Goal: Information Seeking & Learning: Find specific fact

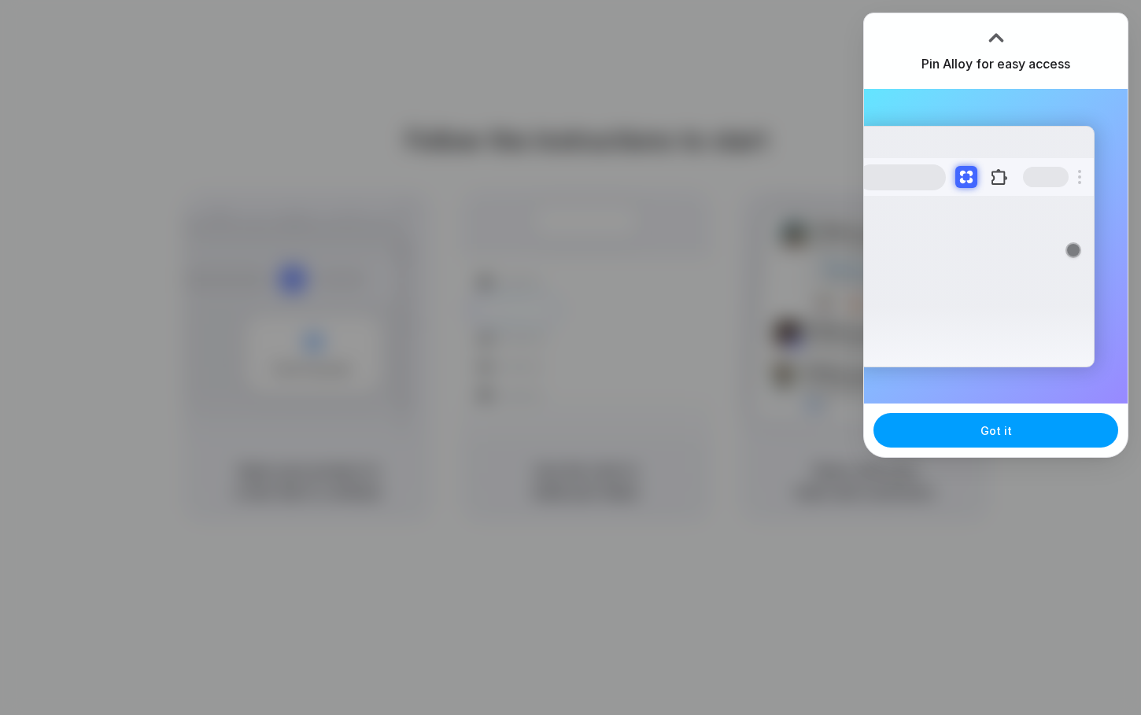
click at [1003, 425] on span "Got it" at bounding box center [996, 431] width 31 height 17
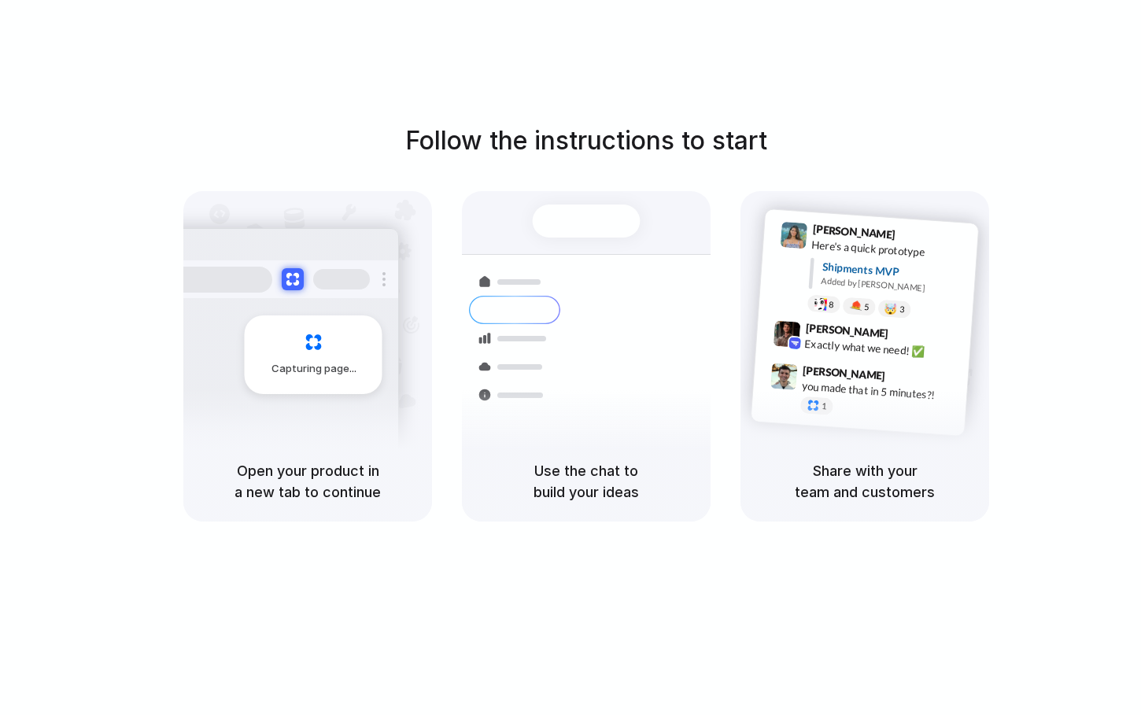
click at [856, 489] on h5 "Share with your team and customers" at bounding box center [864, 481] width 211 height 42
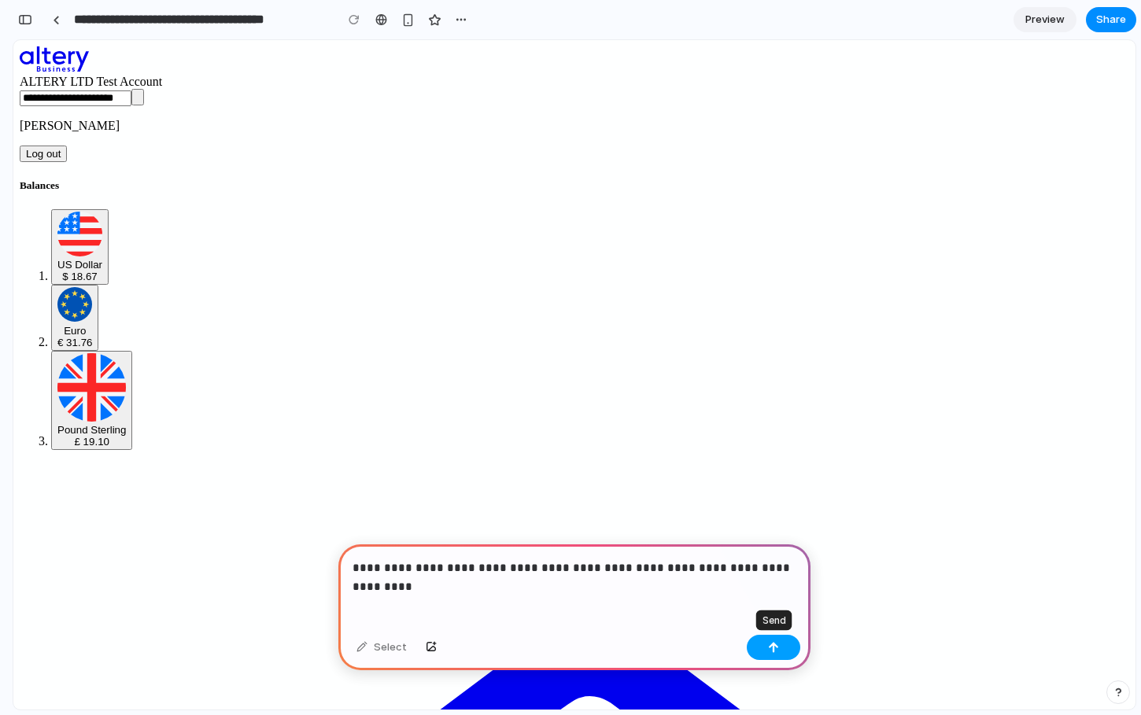
click at [770, 646] on div "button" at bounding box center [773, 647] width 11 height 11
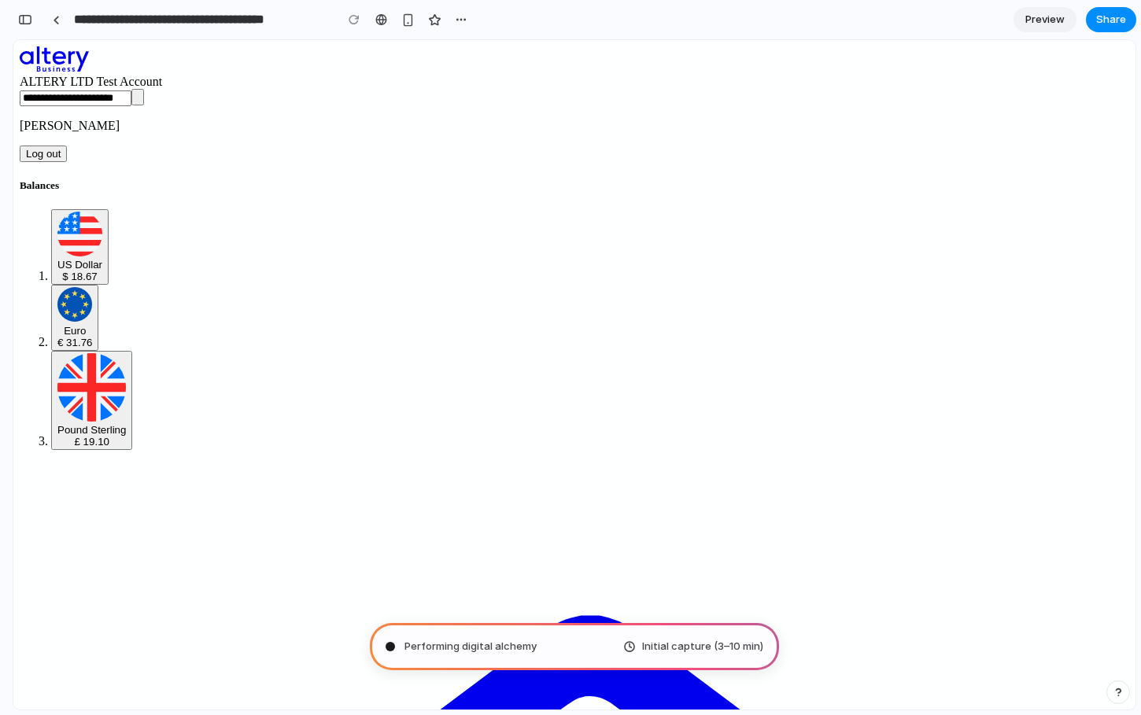
type input "**********"
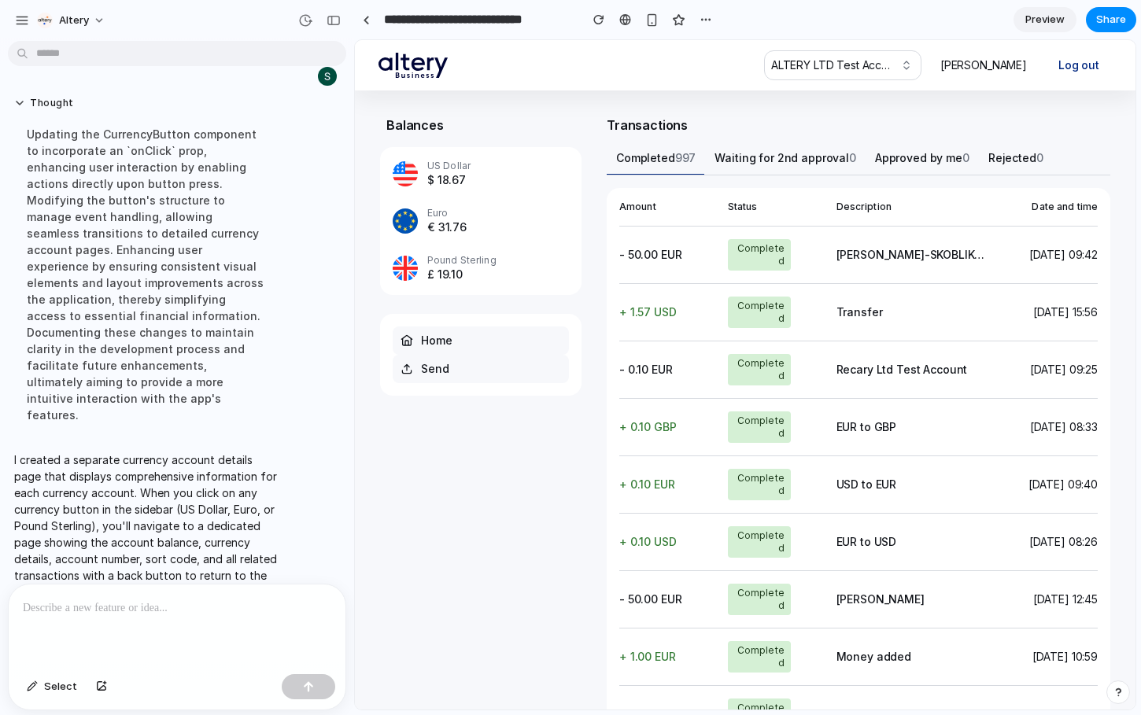
click at [101, 463] on p "I created a separate currency account details page that displays comprehensive …" at bounding box center [145, 526] width 263 height 149
click at [109, 461] on p "I created a separate currency account details page that displays comprehensive …" at bounding box center [145, 526] width 263 height 149
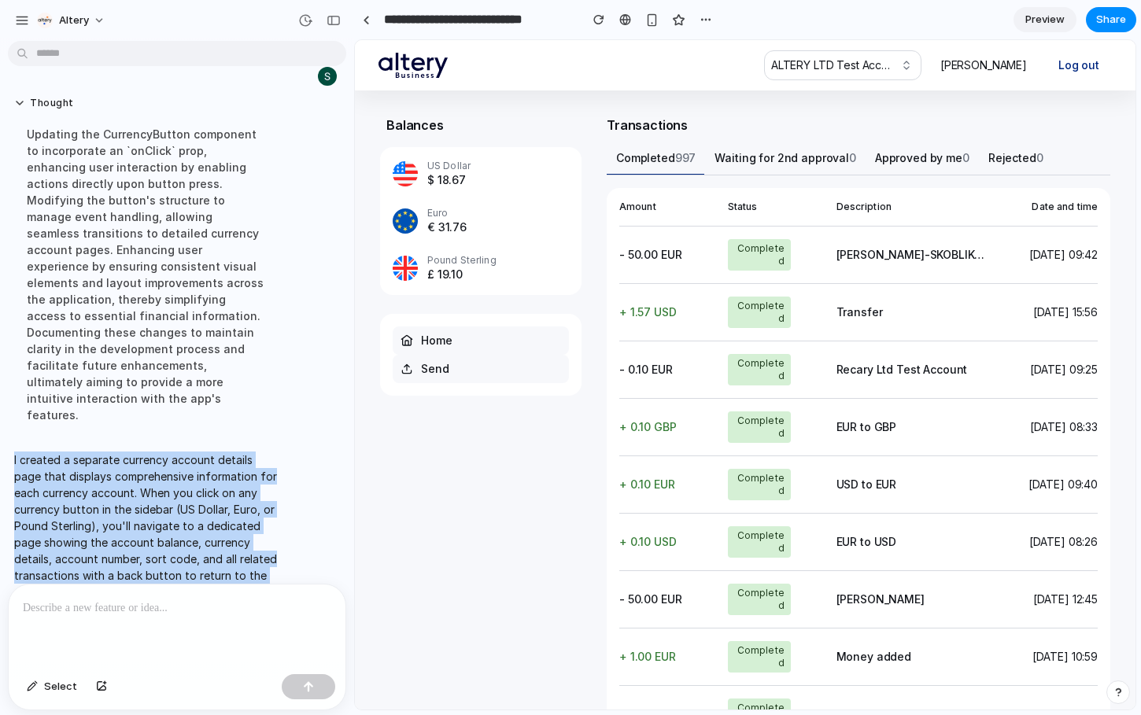
click at [109, 461] on p "I created a separate currency account details page that displays comprehensive …" at bounding box center [145, 526] width 263 height 149
click at [143, 461] on p "I created a separate currency account details page that displays comprehensive …" at bounding box center [145, 526] width 263 height 149
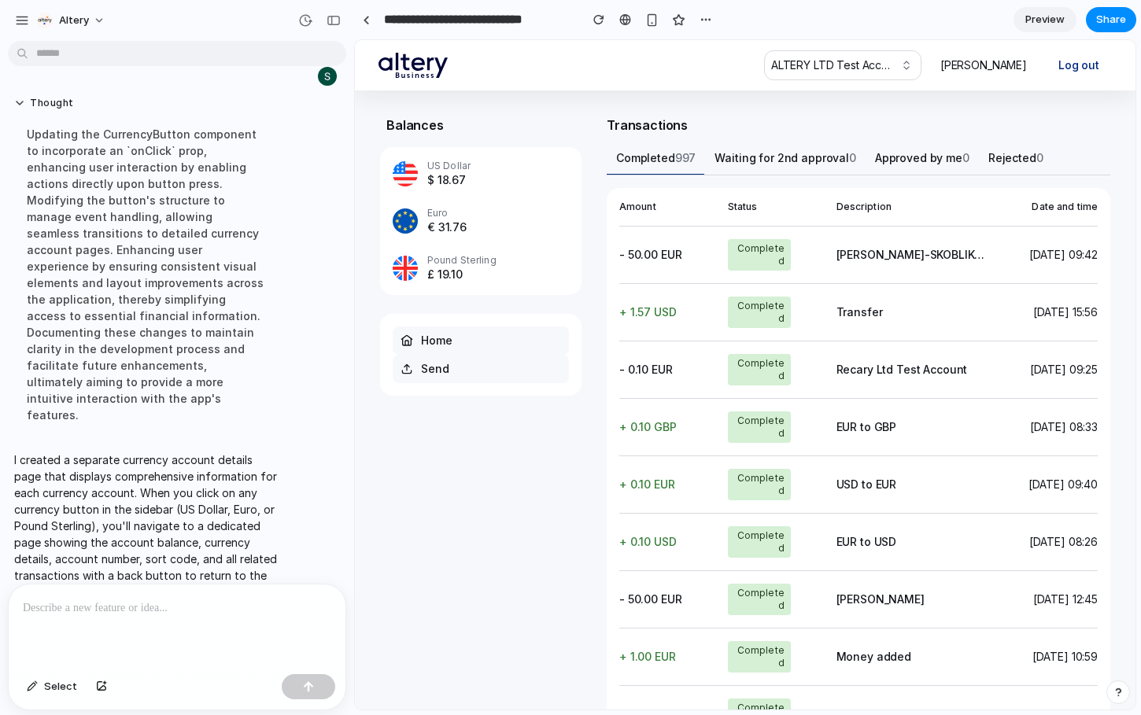
click at [453, 215] on div "Euro € 31.76" at bounding box center [446, 221] width 39 height 28
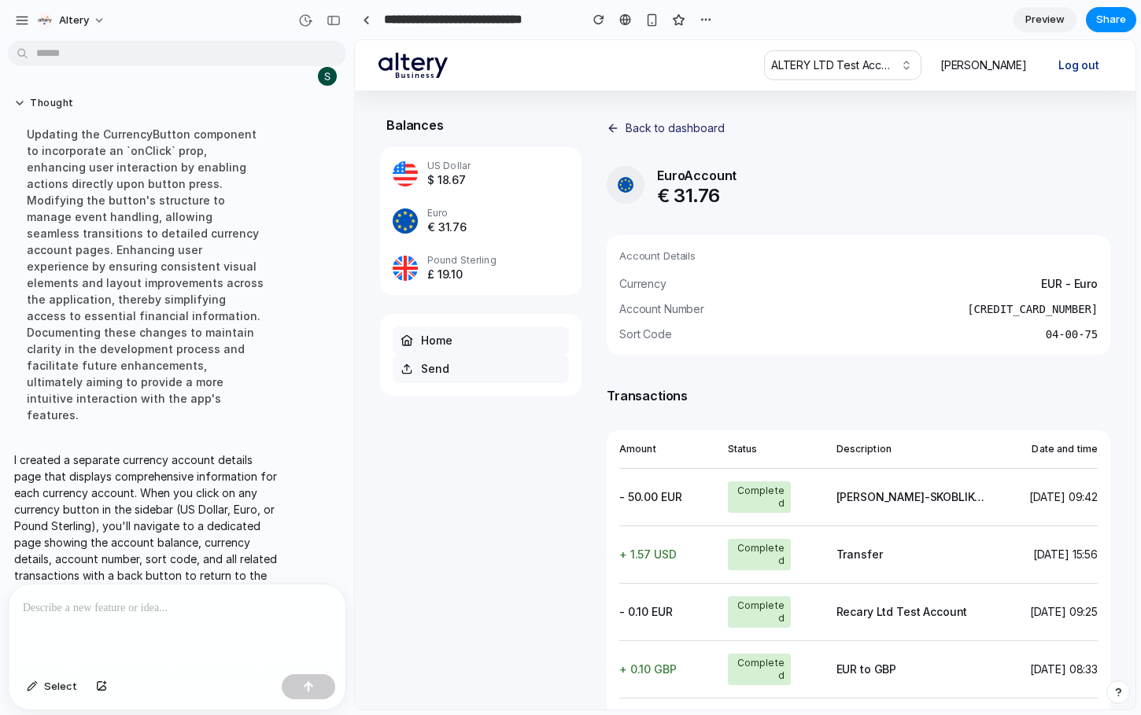
click at [649, 127] on button "Back to dashboard" at bounding box center [859, 128] width 504 height 25
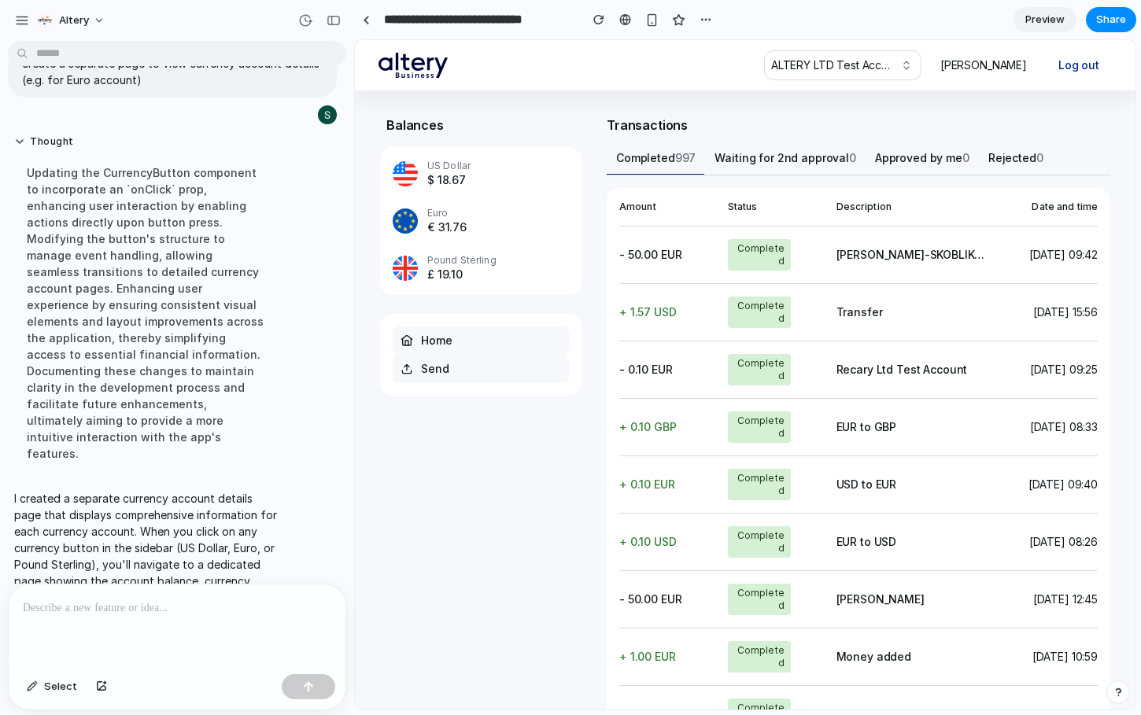
scroll to position [87, 0]
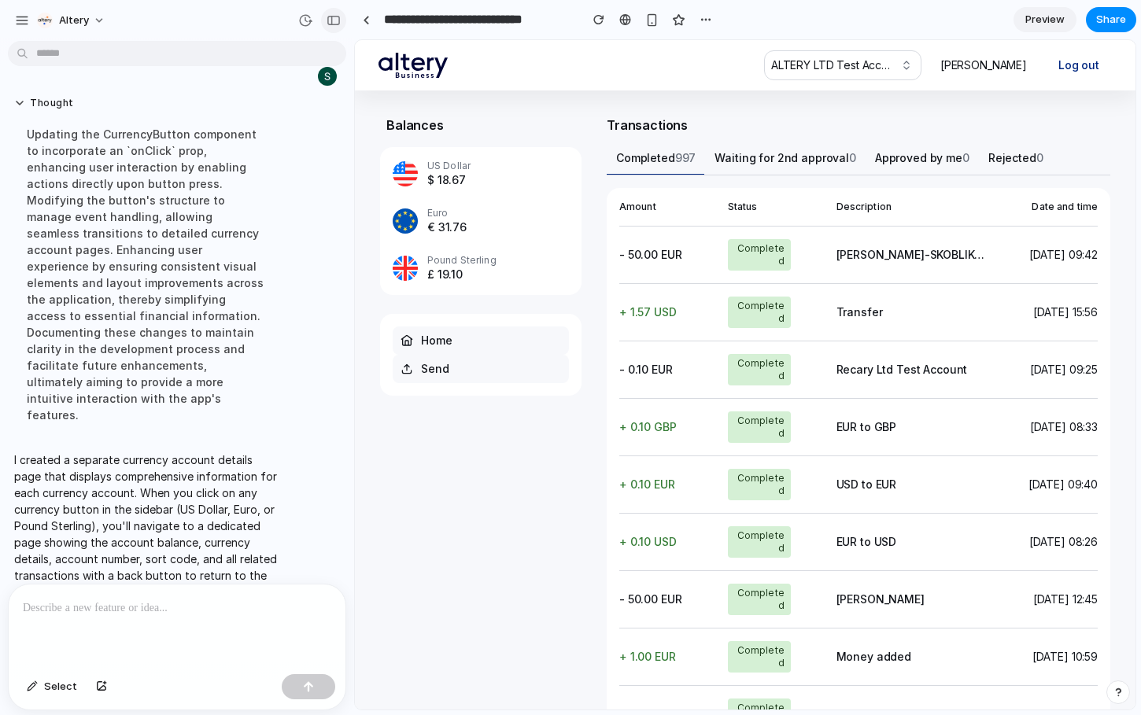
click at [332, 21] on div "button" at bounding box center [334, 20] width 14 height 11
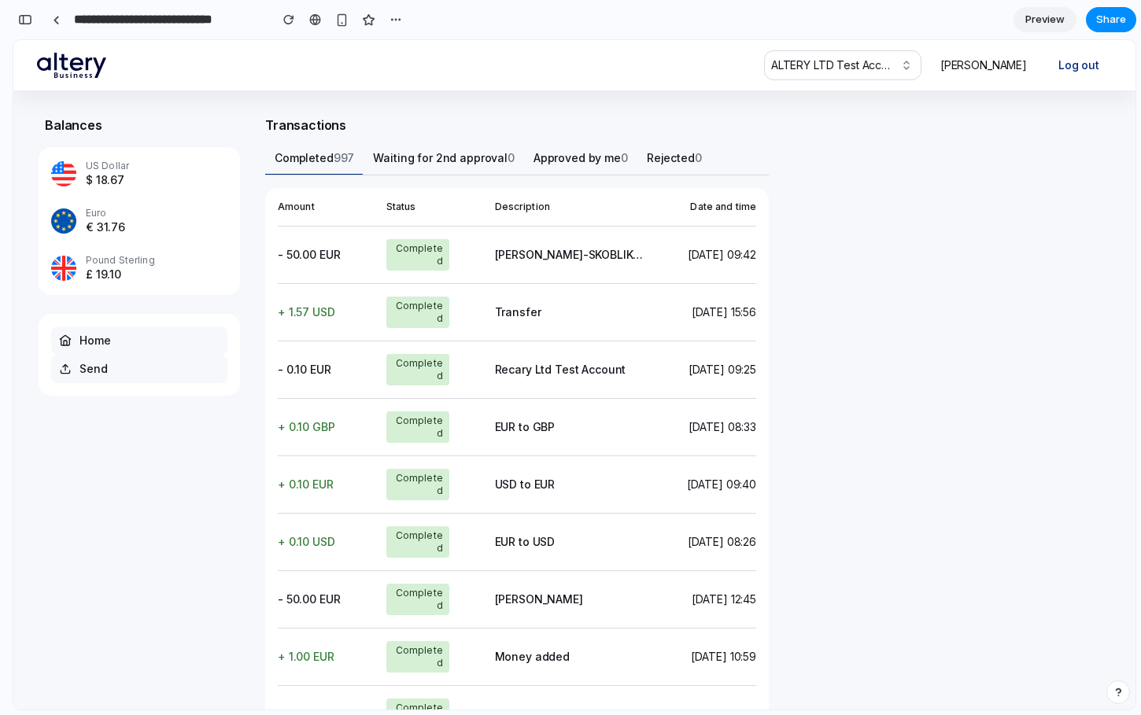
click at [112, 225] on div "€ 31.76" at bounding box center [105, 228] width 39 height 16
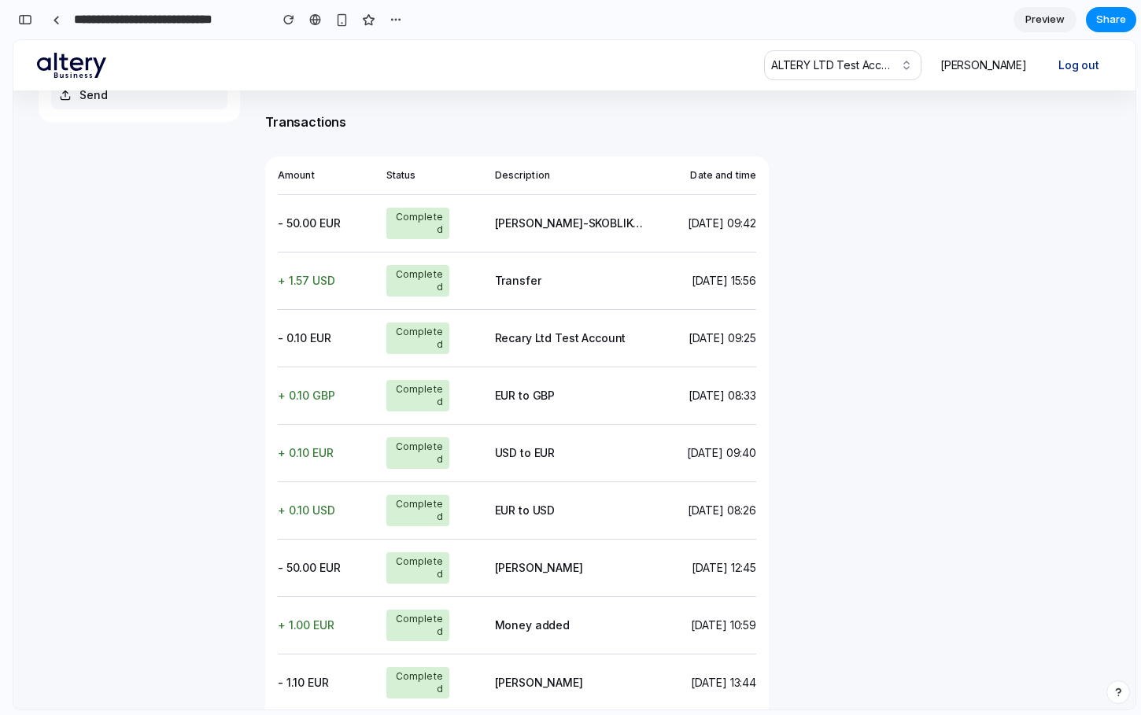
scroll to position [0, 0]
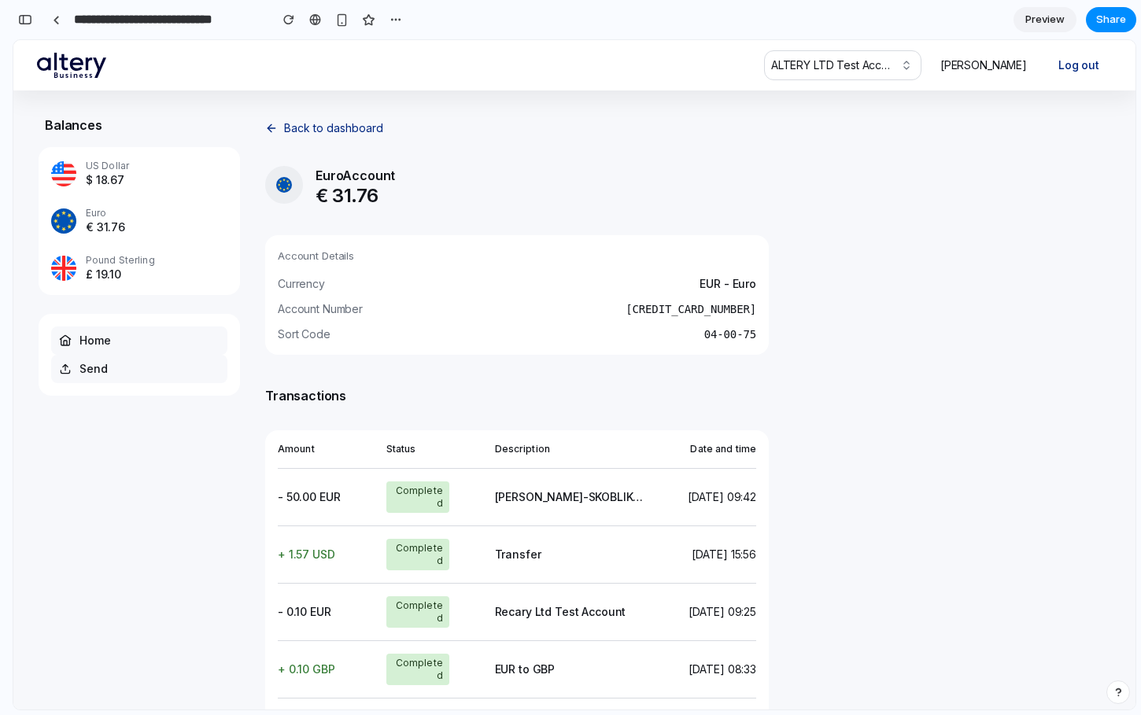
click at [308, 260] on h6 "Account Details" at bounding box center [517, 256] width 478 height 16
click at [294, 308] on span "Account Number" at bounding box center [320, 309] width 85 height 16
drag, startPoint x: 277, startPoint y: 279, endPoint x: 776, endPoint y: 351, distance: 504.2
click at [776, 351] on div "Back to dashboard EU Euro Account € 31.76 Account Details Currency EUR - Euro A…" at bounding box center [687, 593] width 845 height 955
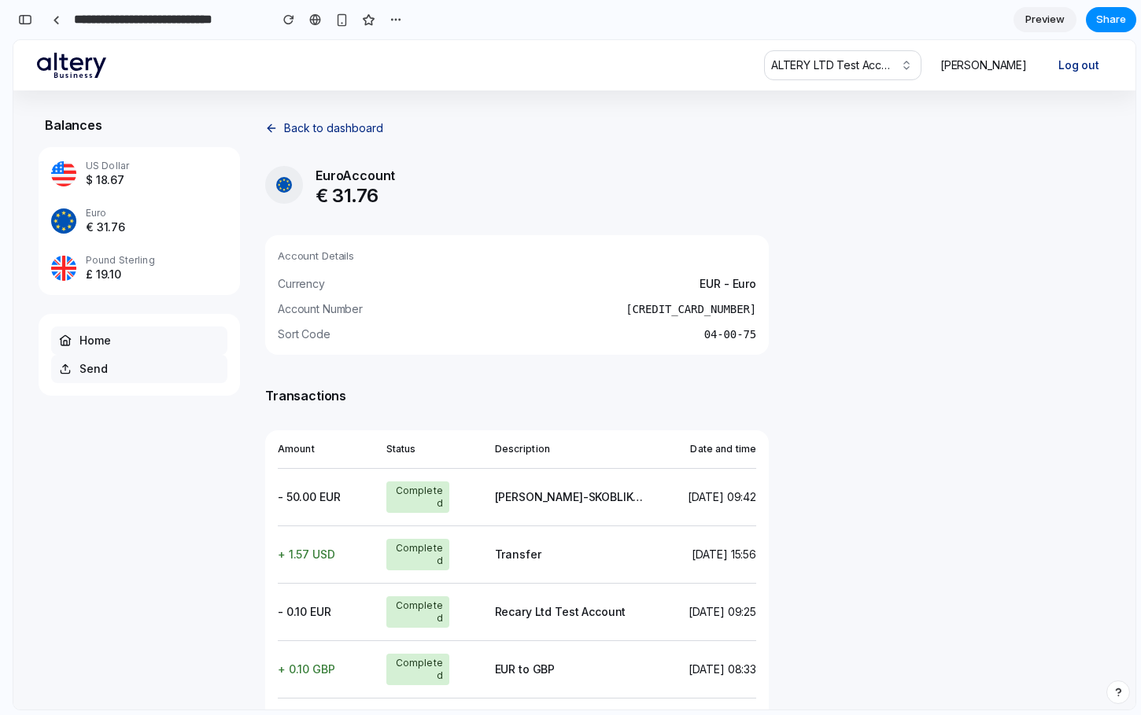
click at [733, 340] on span "04-00-75" at bounding box center [730, 335] width 52 height 16
click at [307, 125] on button "Back to dashboard" at bounding box center [517, 128] width 504 height 25
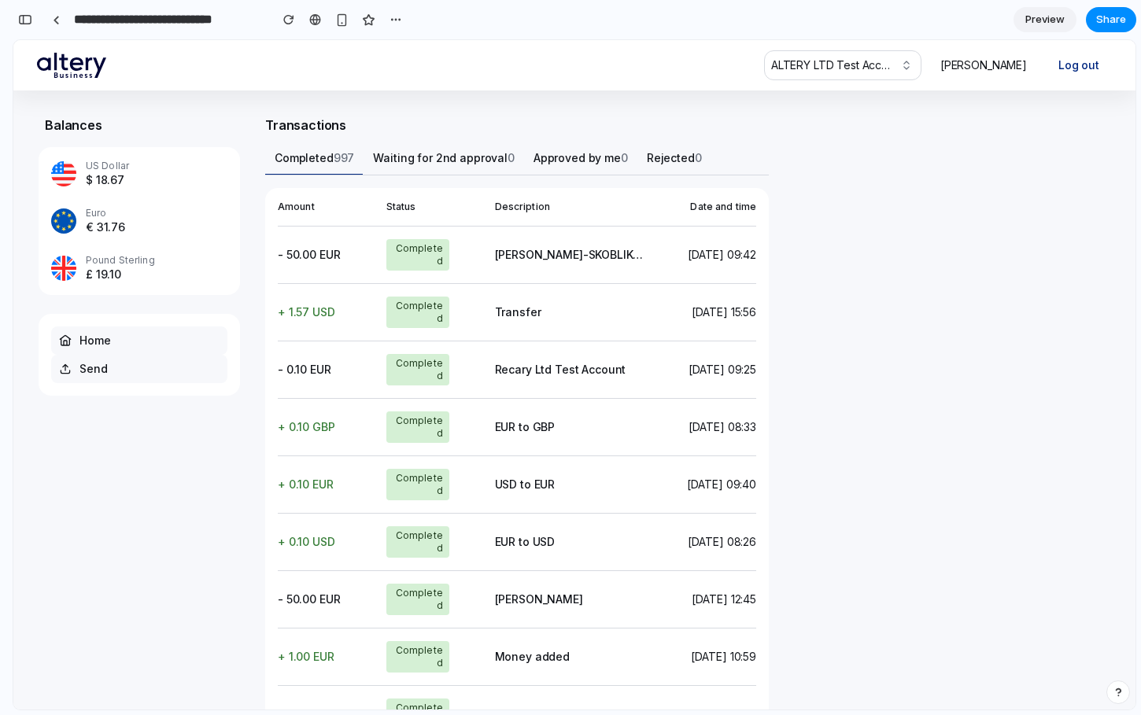
click at [112, 226] on div "€ 31.76" at bounding box center [105, 228] width 39 height 16
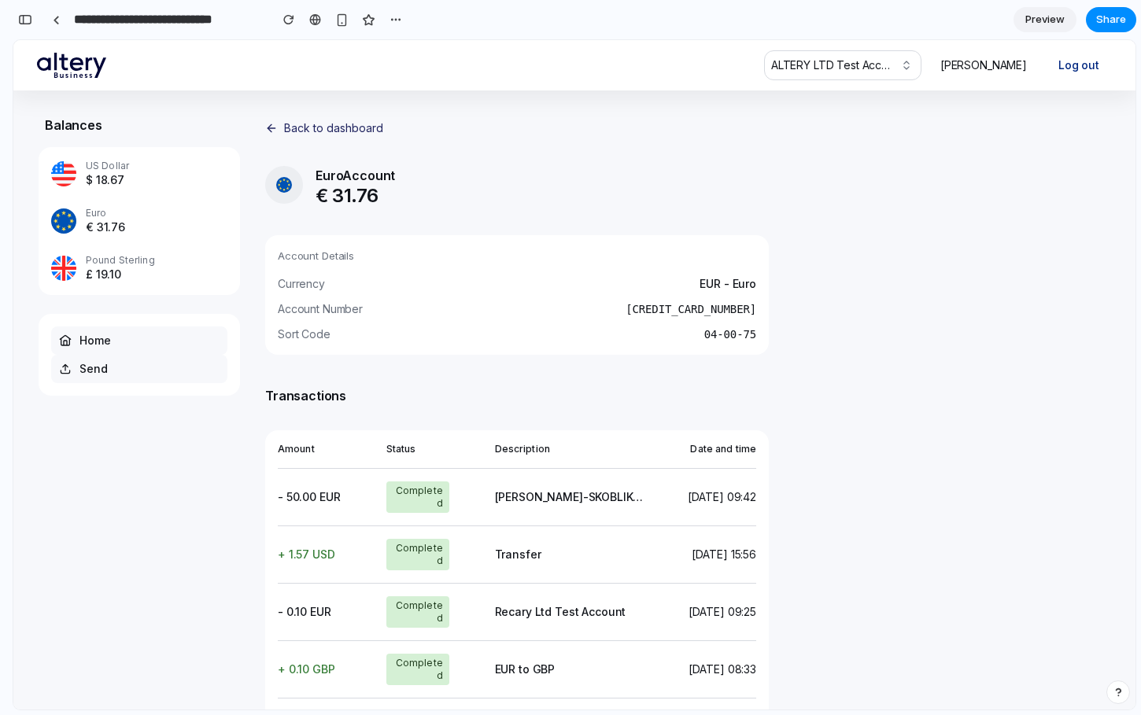
click at [299, 132] on button "Back to dashboard" at bounding box center [517, 128] width 504 height 25
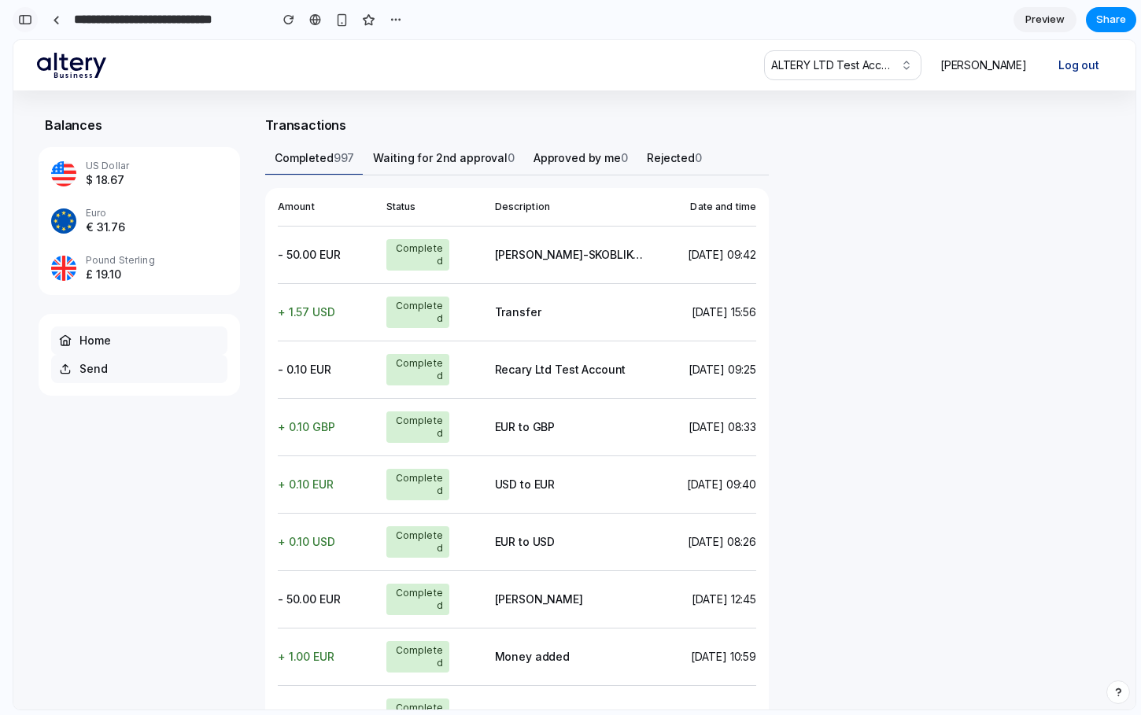
click at [28, 26] on button "button" at bounding box center [25, 19] width 25 height 25
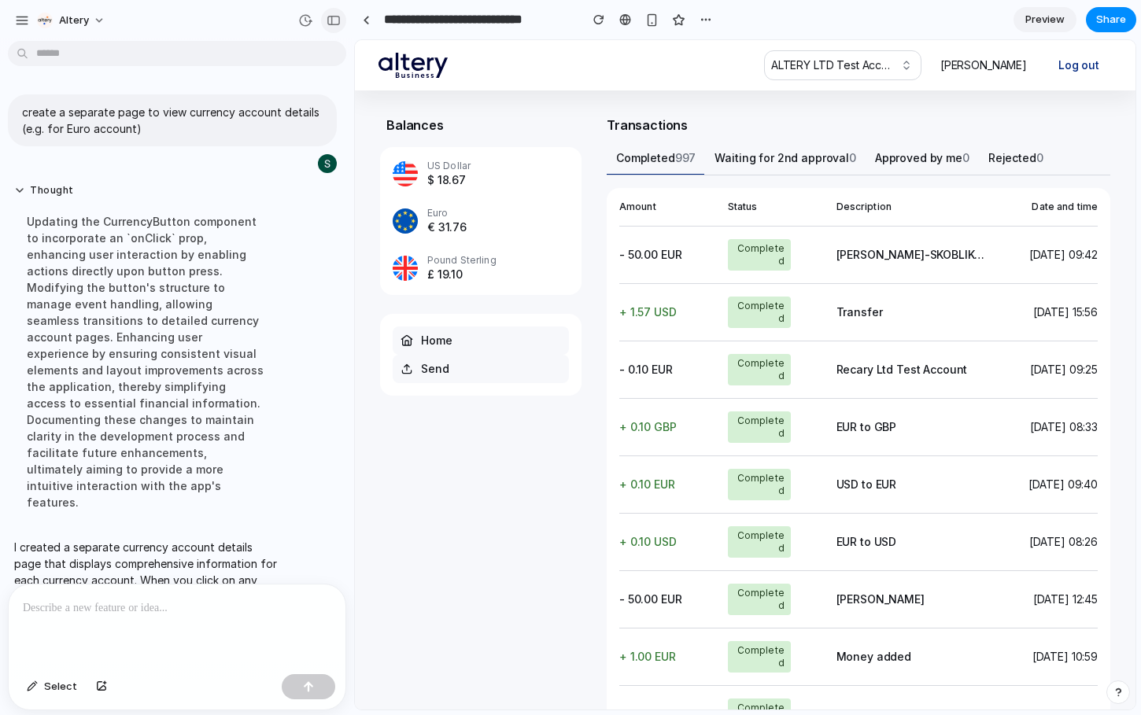
click at [336, 18] on div "button" at bounding box center [334, 20] width 14 height 11
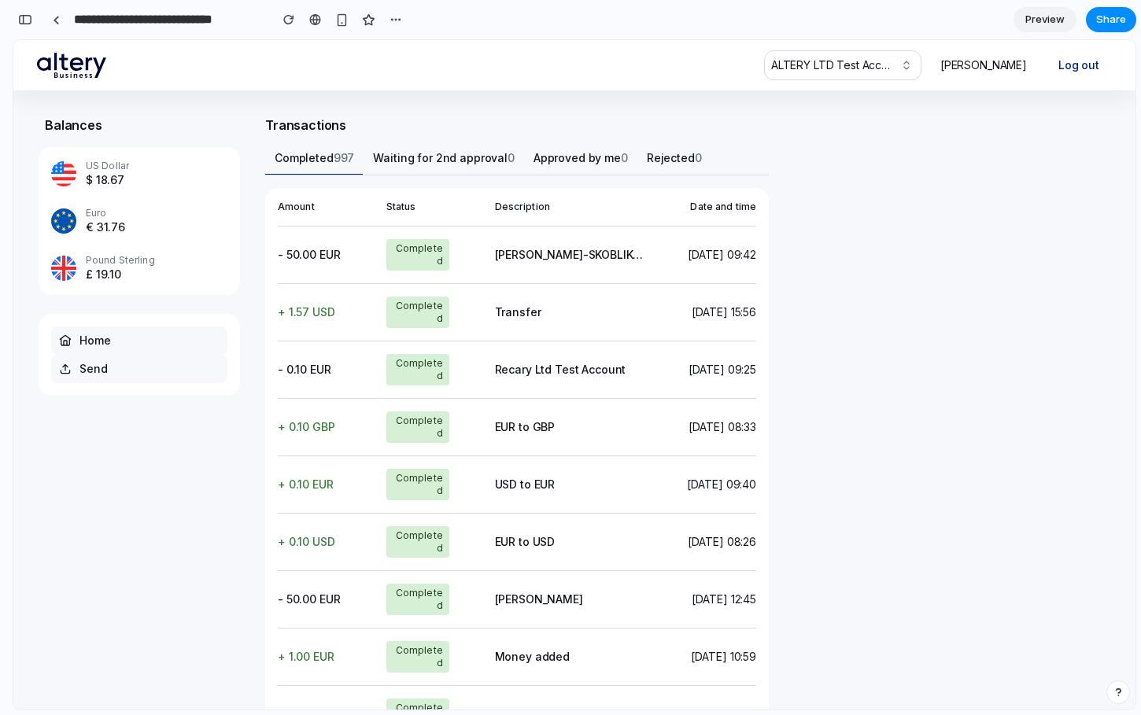
click at [105, 223] on div "€ 31.76" at bounding box center [105, 228] width 39 height 16
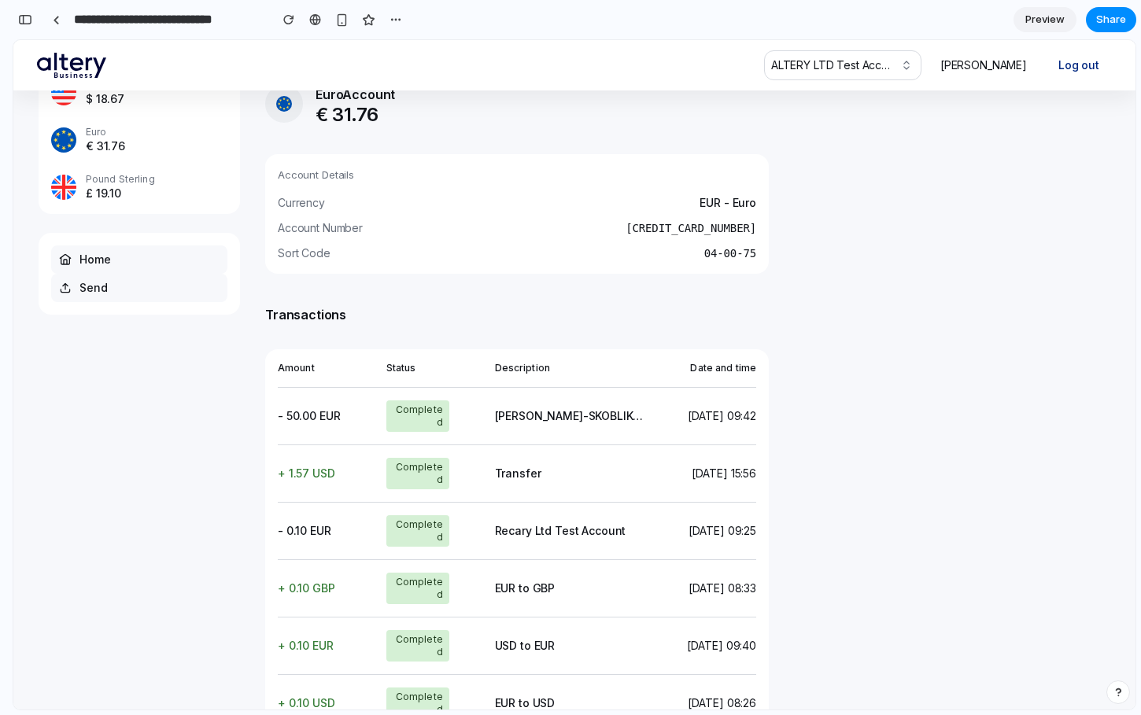
scroll to position [89, 0]
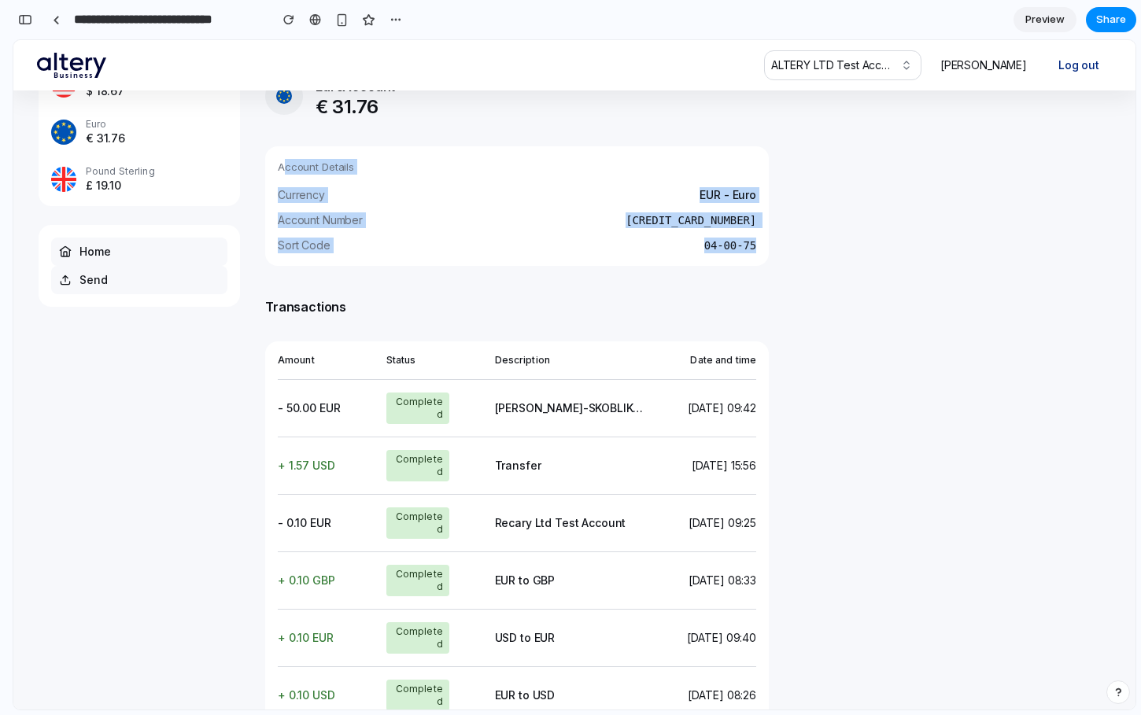
drag, startPoint x: 281, startPoint y: 162, endPoint x: 789, endPoint y: 268, distance: 518.4
click at [789, 268] on div "Back to dashboard EU Euro Account € 31.76 Account Details Currency EUR - Euro A…" at bounding box center [687, 504] width 845 height 955
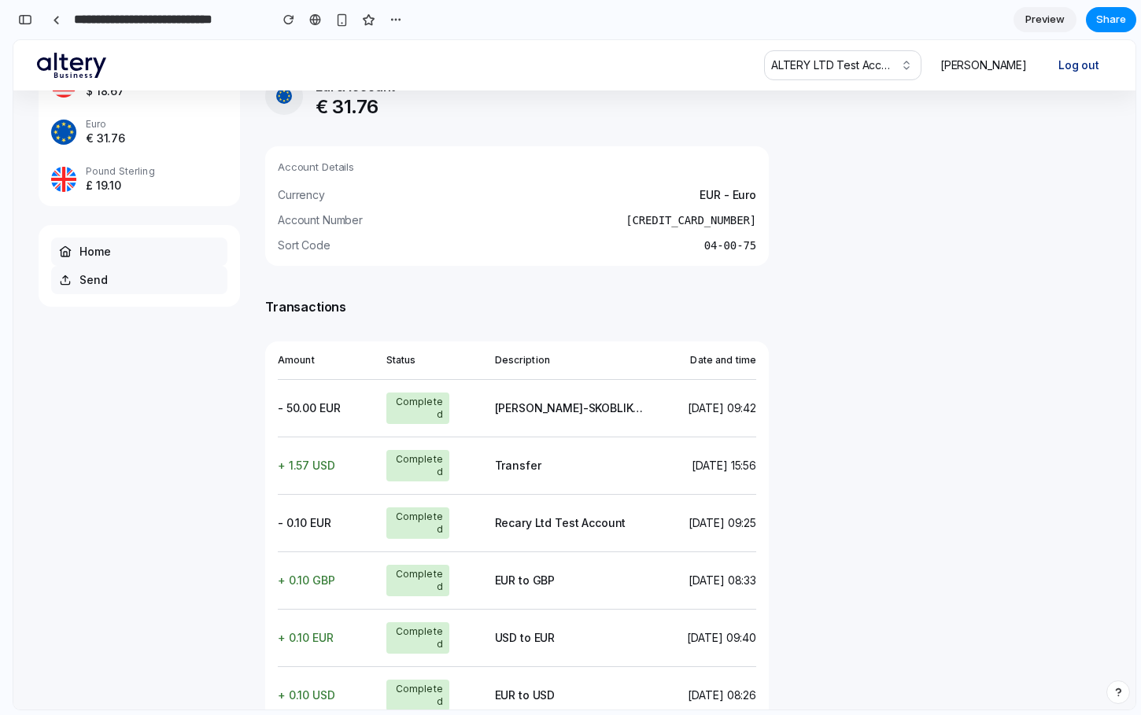
click at [762, 256] on div "Account Details Currency EUR - Euro Account Number 5500 0000 0000 0004 Sort Cod…" at bounding box center [517, 206] width 504 height 120
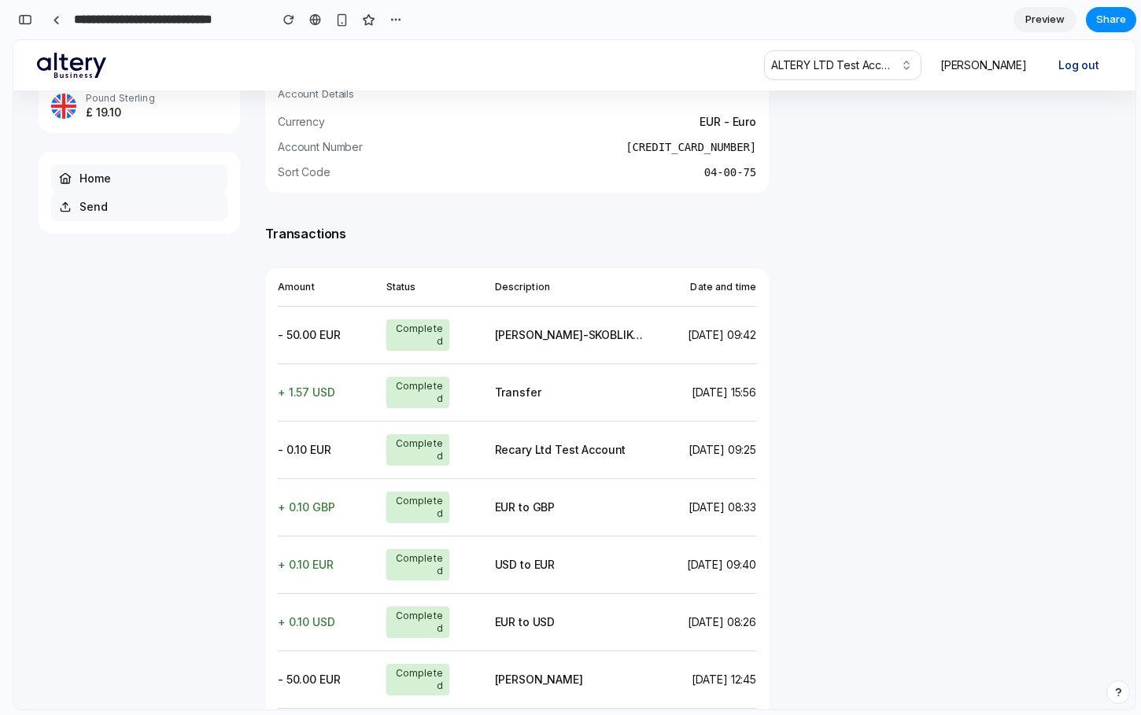
scroll to position [0, 0]
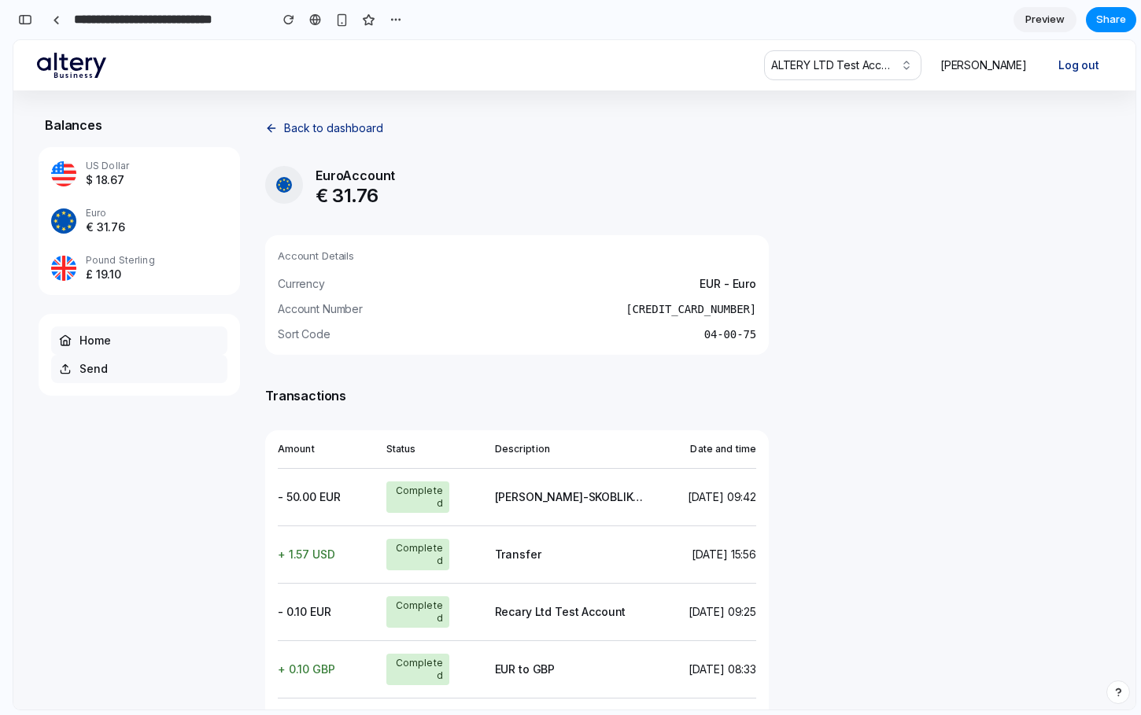
click at [363, 172] on h5 "Euro Account" at bounding box center [355, 175] width 79 height 19
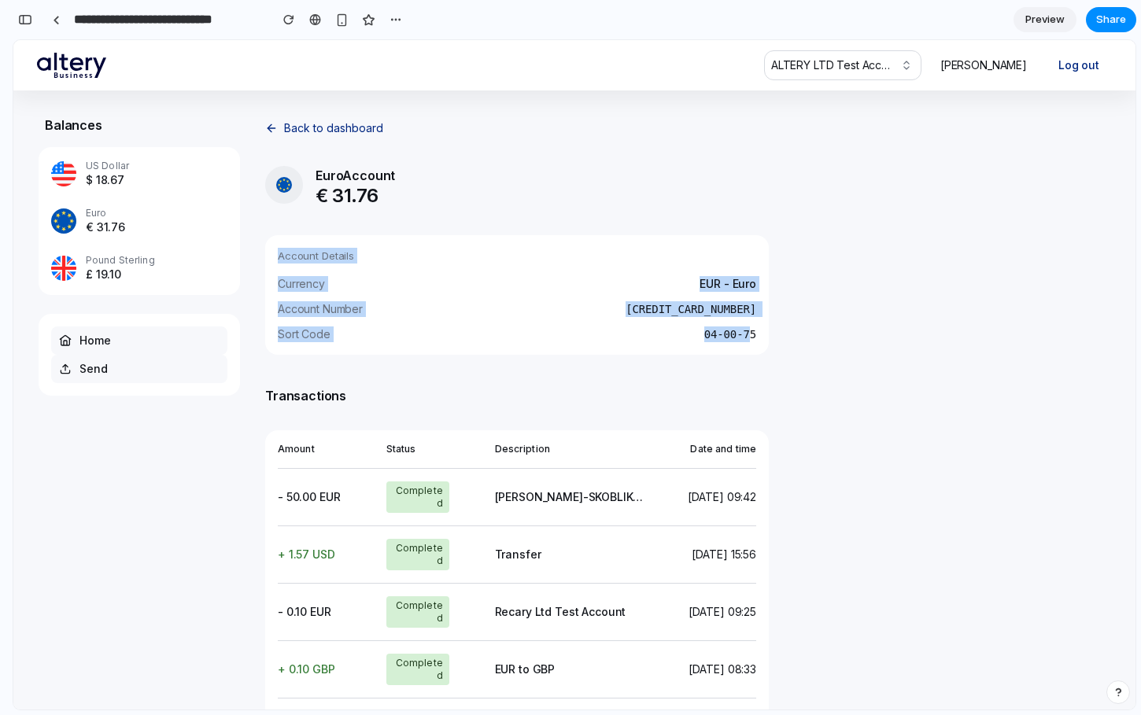
drag, startPoint x: 274, startPoint y: 251, endPoint x: 754, endPoint y: 327, distance: 486.1
click at [754, 327] on div "Account Details Currency EUR - Euro Account Number 5500 0000 0000 0004 Sort Cod…" at bounding box center [517, 295] width 504 height 120
click at [786, 331] on div "Back to dashboard EU Euro Account € 31.76 Account Details Currency EUR - Euro A…" at bounding box center [687, 593] width 845 height 955
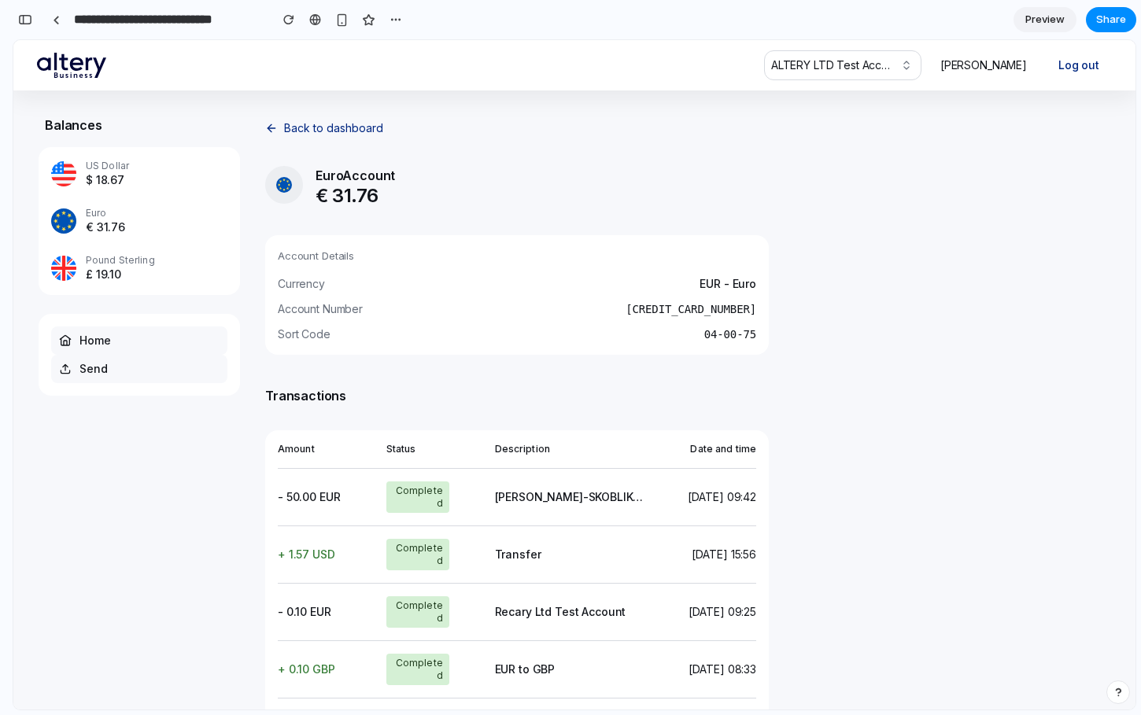
click at [348, 109] on div "Balances US US Dollar $ 18.67 EU Euro € 31.76 GB Pound Sterling £ 19.10 Home Se…" at bounding box center [574, 594] width 1122 height 1006
click at [338, 128] on button "Back to dashboard" at bounding box center [517, 128] width 504 height 25
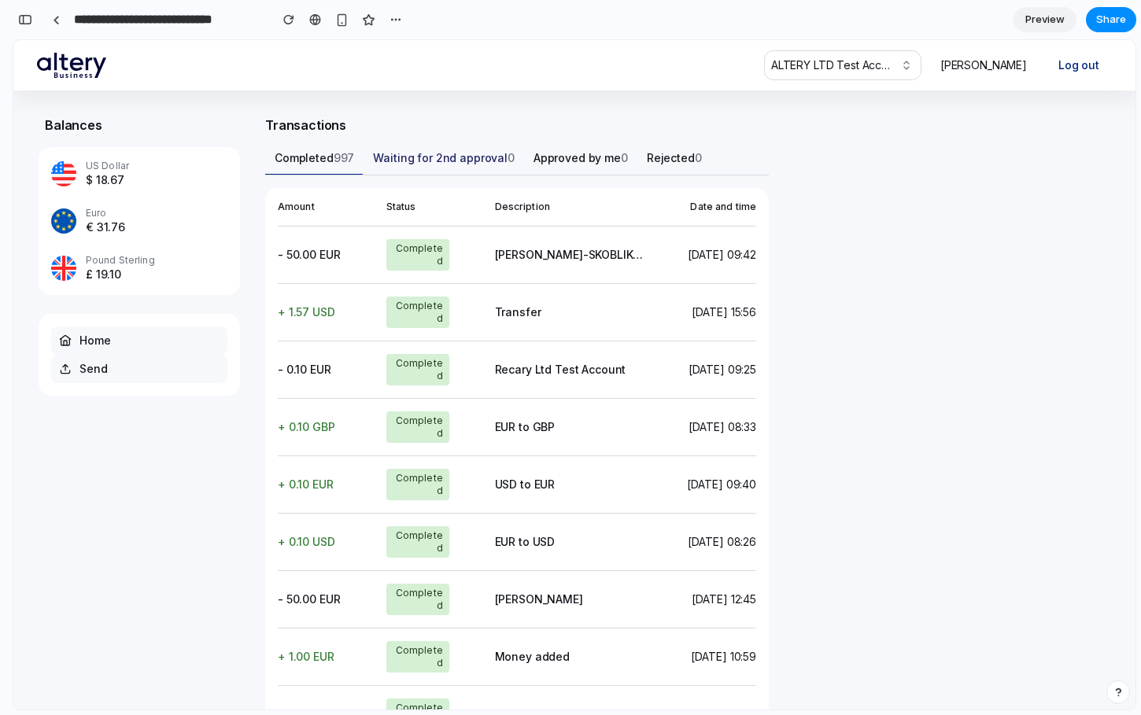
click at [408, 162] on div "Waiting for 2nd approval 0" at bounding box center [444, 158] width 142 height 16
click at [128, 219] on li "EU Euro € 31.76" at bounding box center [139, 221] width 201 height 47
click at [109, 220] on div "€ 31.76" at bounding box center [105, 228] width 39 height 16
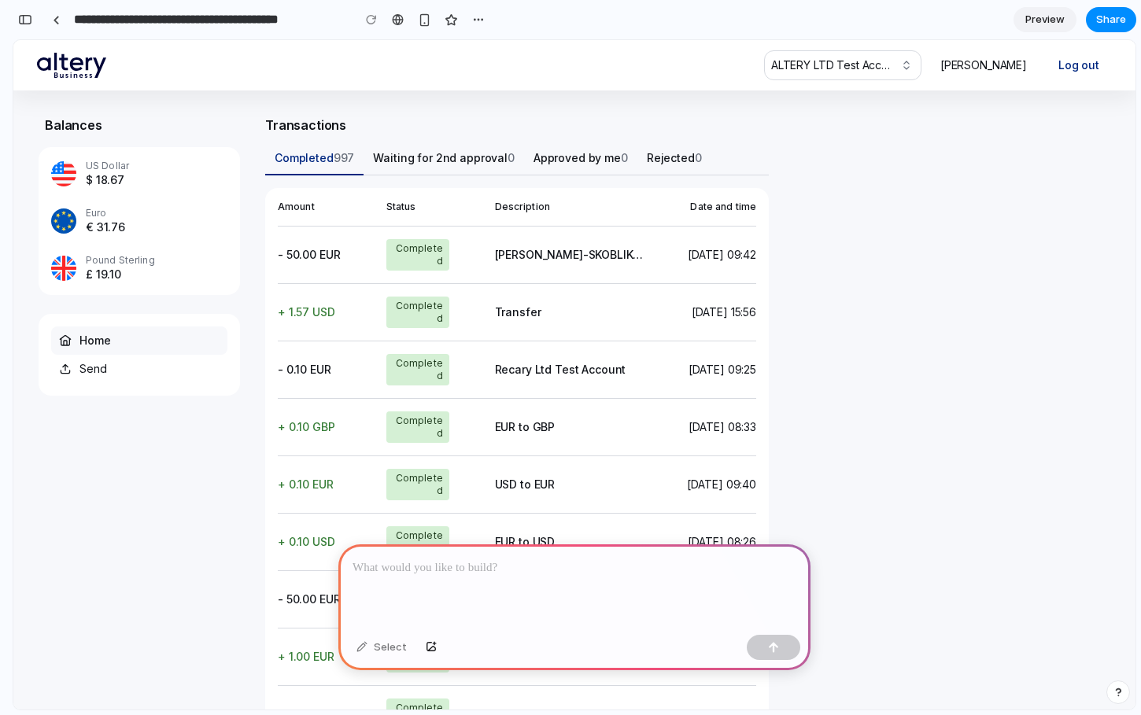
click at [482, 576] on p at bounding box center [575, 568] width 444 height 19
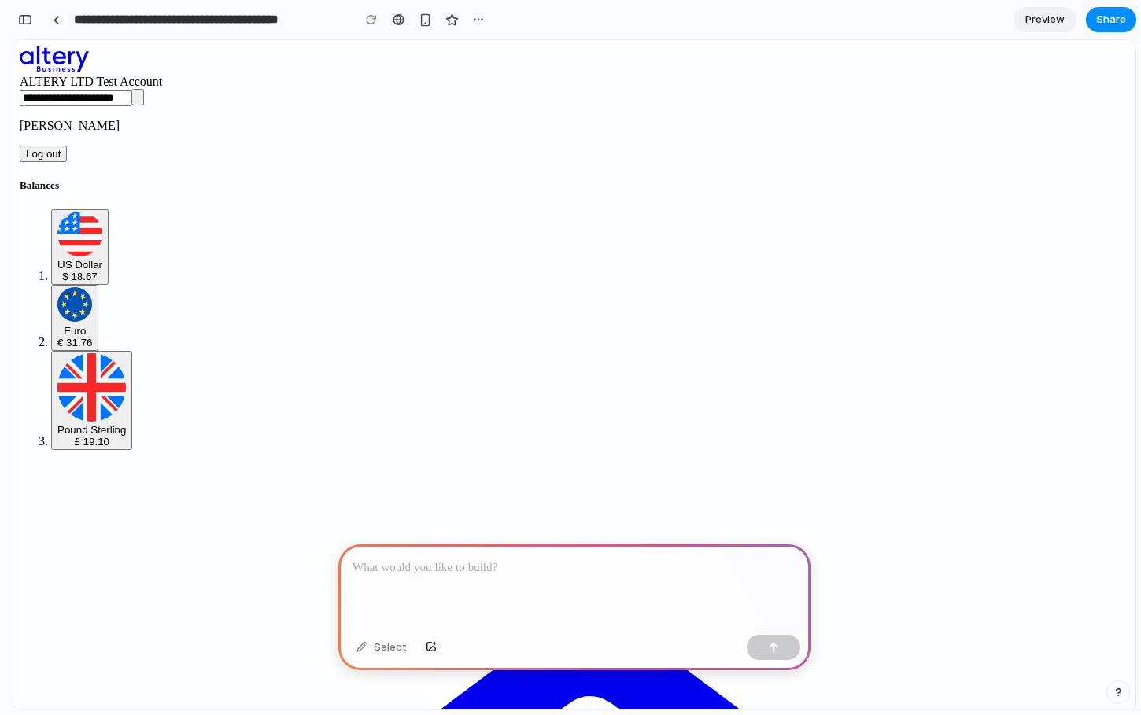
click at [417, 585] on div at bounding box center [574, 587] width 472 height 84
